Goal: Check status: Check status

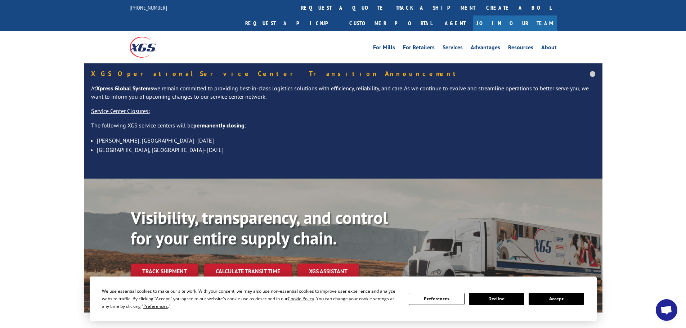
click at [557, 297] on button "Accept" at bounding box center [556, 299] width 55 height 12
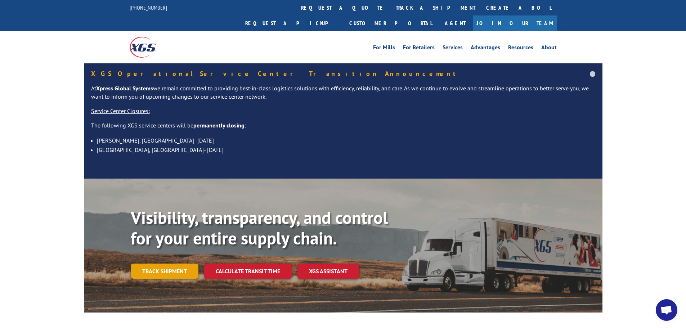
click at [160, 264] on link "Track shipment" at bounding box center [165, 271] width 68 height 15
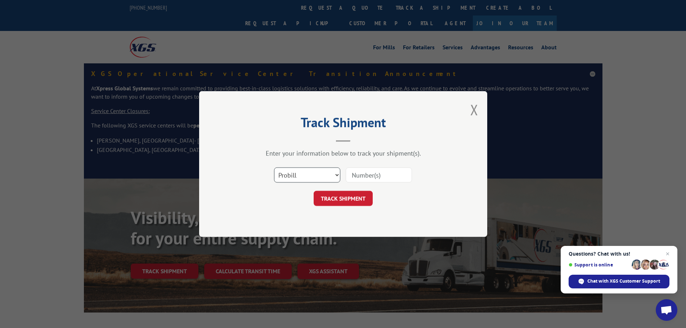
click at [323, 173] on select "Select category... Probill BOL PO" at bounding box center [307, 175] width 66 height 15
select select "bol"
click at [274, 168] on select "Select category... Probill BOL PO" at bounding box center [307, 175] width 66 height 15
click at [363, 174] on input at bounding box center [379, 175] width 66 height 15
paste input "6003007"
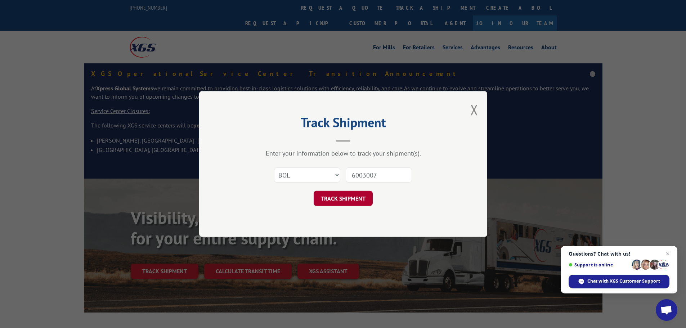
type input "6003007"
click at [343, 202] on button "TRACK SHIPMENT" at bounding box center [343, 198] width 59 height 15
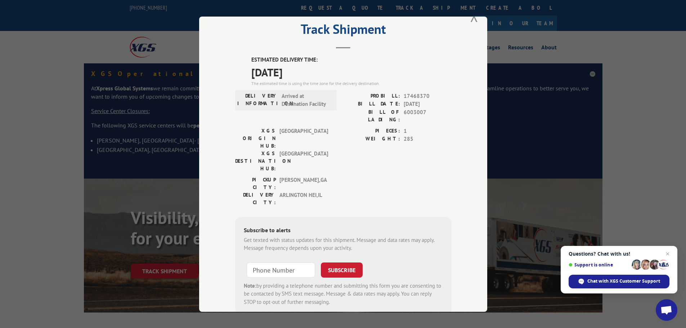
scroll to position [29, 0]
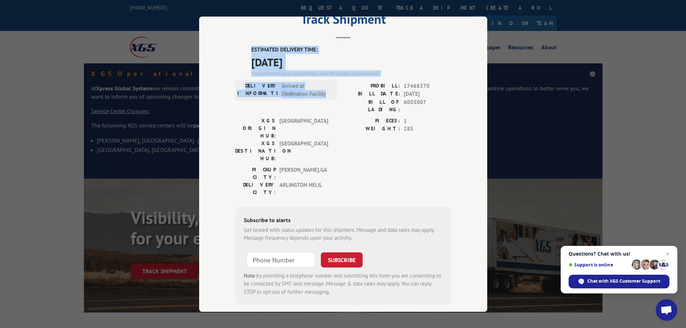
drag, startPoint x: 248, startPoint y: 48, endPoint x: 336, endPoint y: 94, distance: 99.1
click at [336, 94] on div "ESTIMATED DELIVERY TIME: [DATE] The estimated time is using the time zone for t…" at bounding box center [343, 175] width 216 height 259
copy div "ESTIMATED DELIVERY TIME: [DATE] The estimated time is using the time zone for t…"
